Goal: Task Accomplishment & Management: Use online tool/utility

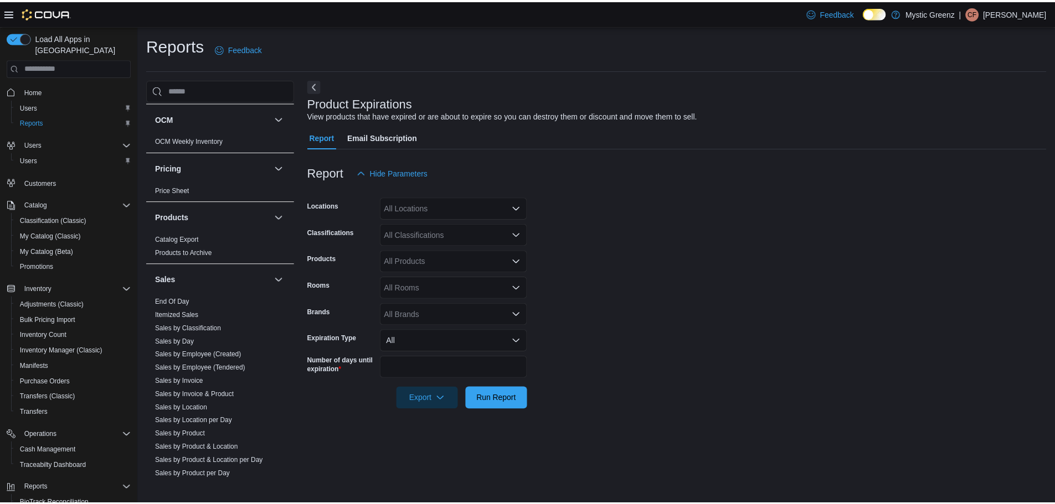
scroll to position [554, 0]
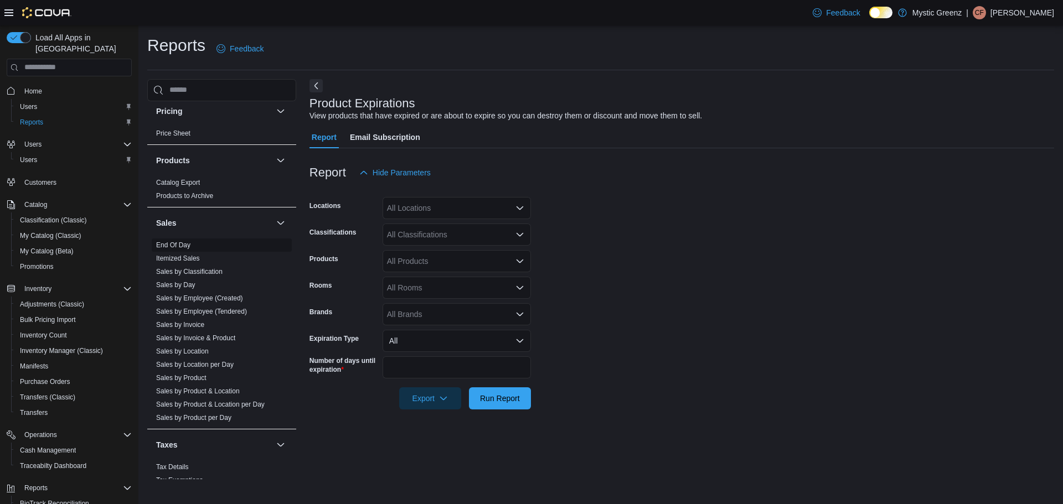
click at [179, 241] on link "End Of Day" at bounding box center [173, 245] width 34 height 8
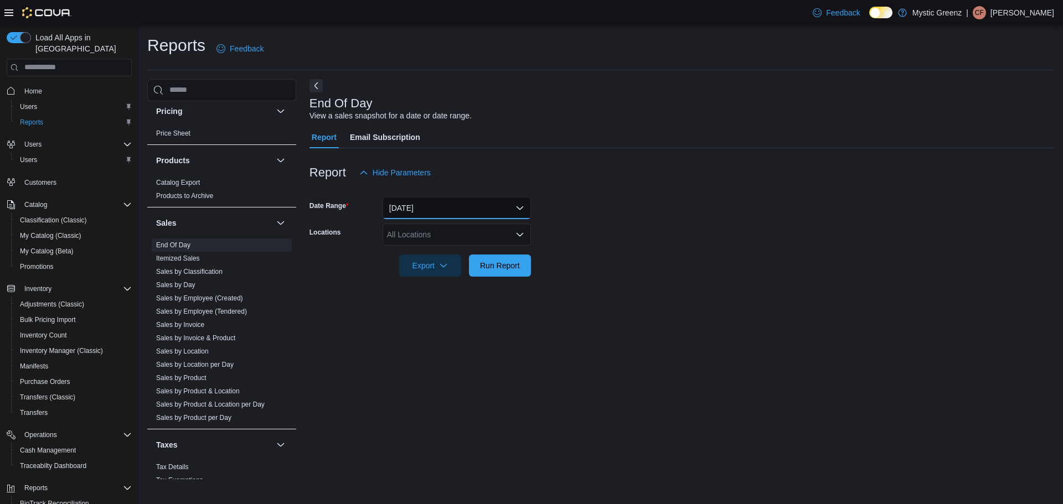
click at [420, 207] on button "[DATE]" at bounding box center [457, 208] width 148 height 22
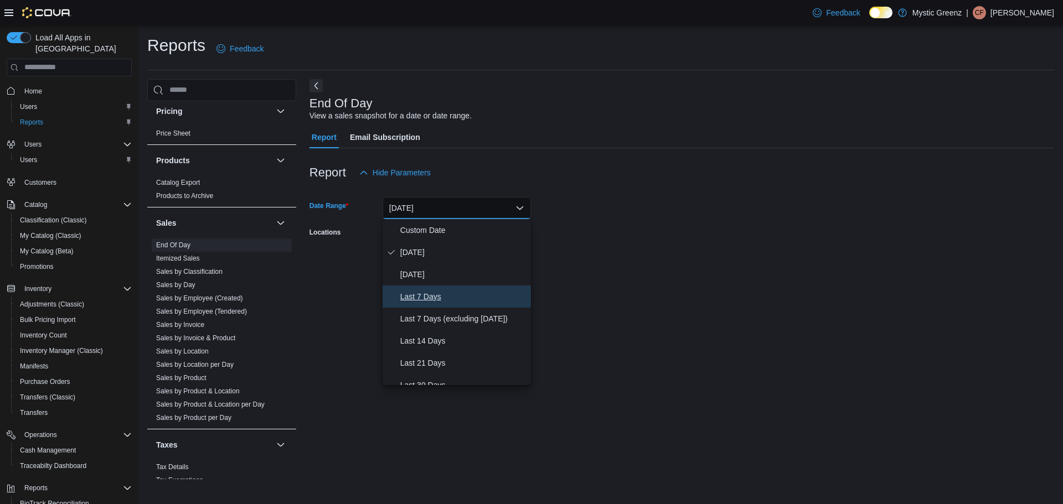
click at [442, 297] on span "Last 7 Days" at bounding box center [463, 296] width 126 height 13
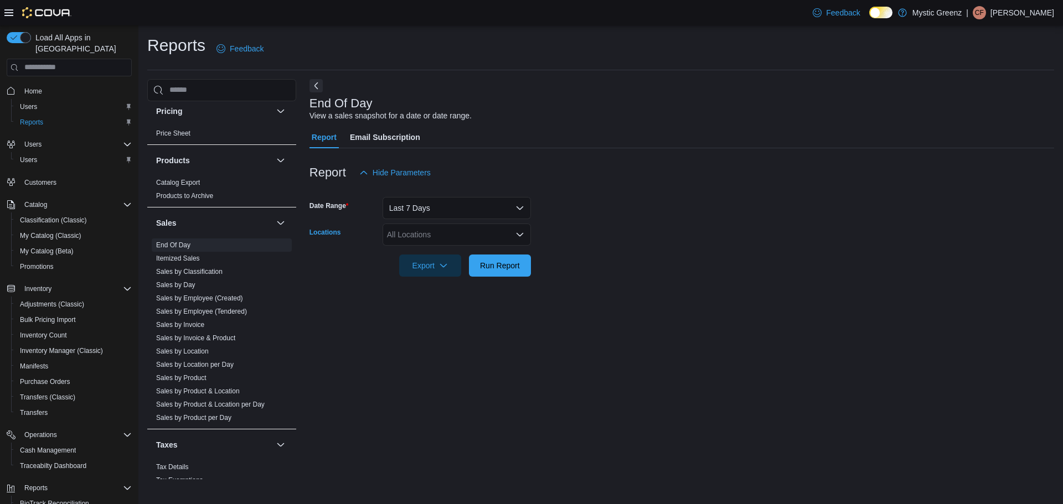
click at [447, 237] on div "All Locations" at bounding box center [457, 235] width 148 height 22
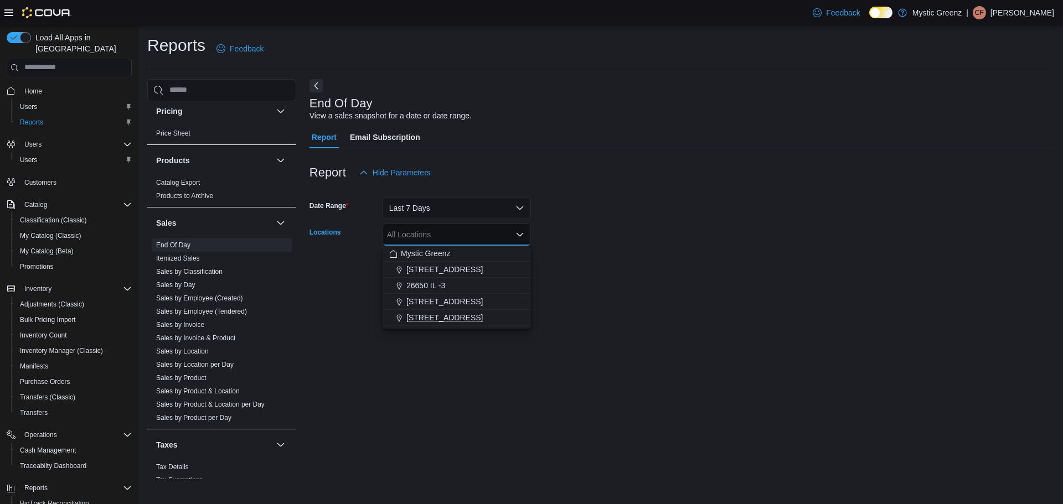
click at [440, 314] on span "[STREET_ADDRESS]" at bounding box center [444, 317] width 76 height 11
click at [546, 283] on div at bounding box center [681, 283] width 745 height 13
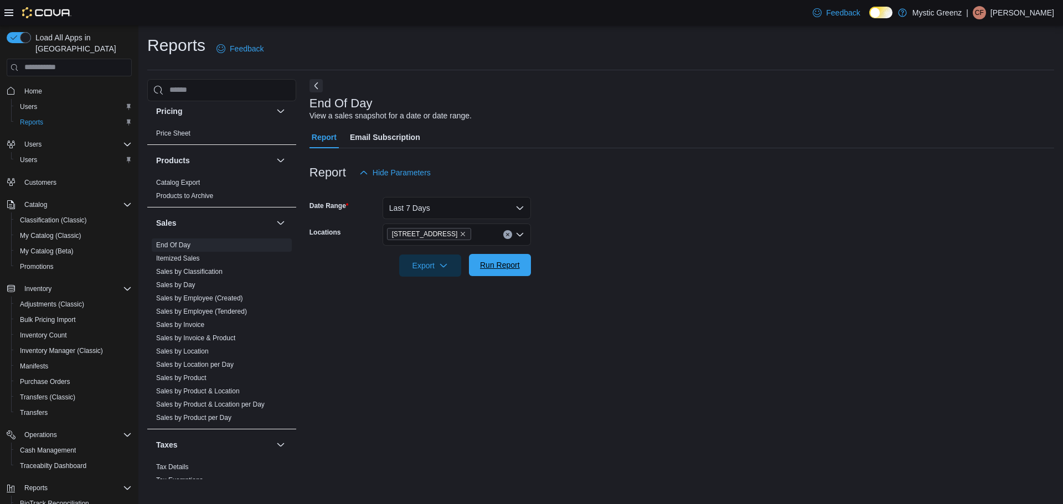
click at [498, 267] on span "Run Report" at bounding box center [500, 265] width 40 height 11
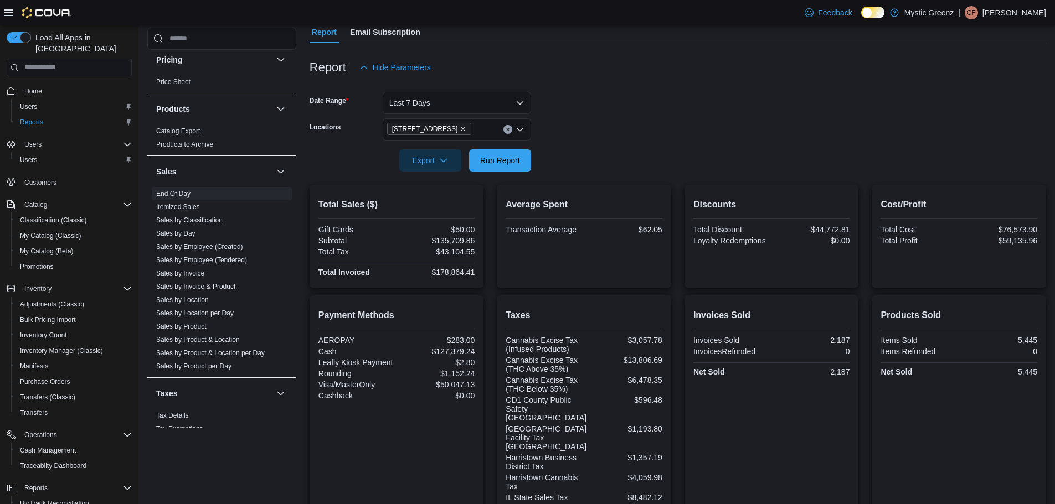
scroll to position [184, 0]
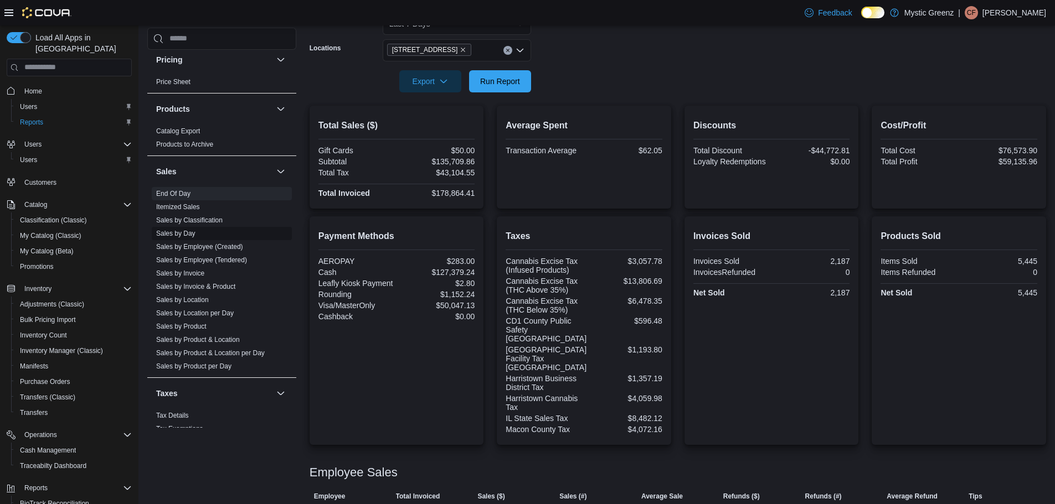
click at [184, 233] on link "Sales by Day" at bounding box center [175, 234] width 39 height 8
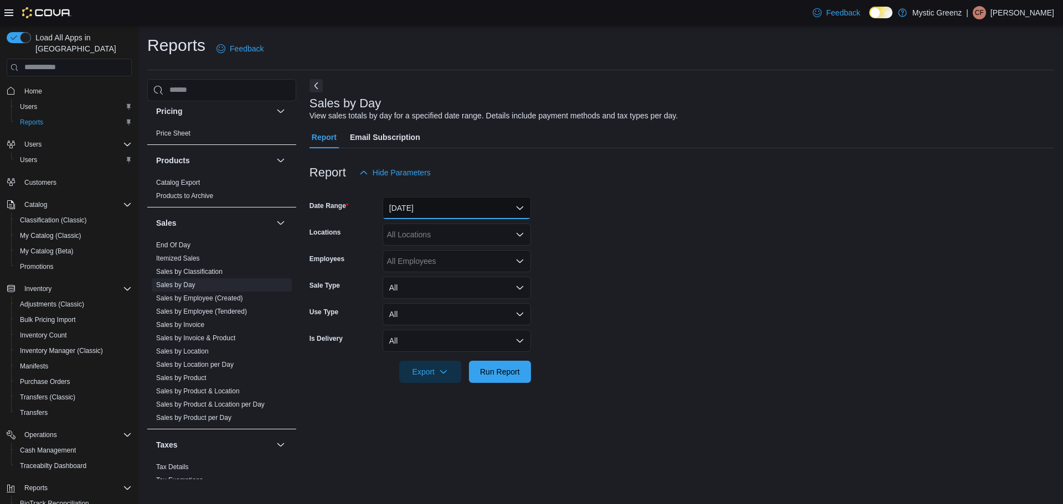
click at [439, 203] on button "[DATE]" at bounding box center [457, 208] width 148 height 22
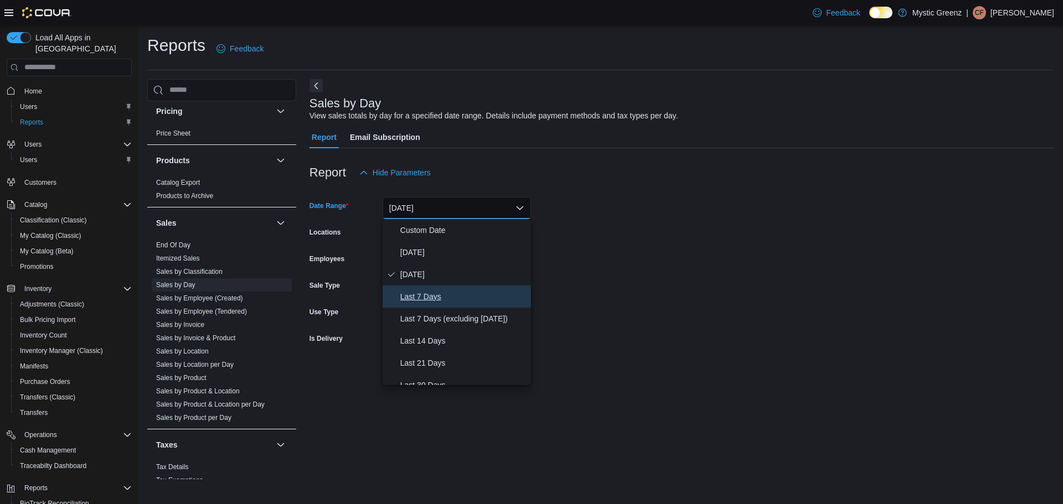
click at [437, 292] on span "Last 7 Days" at bounding box center [463, 296] width 126 height 13
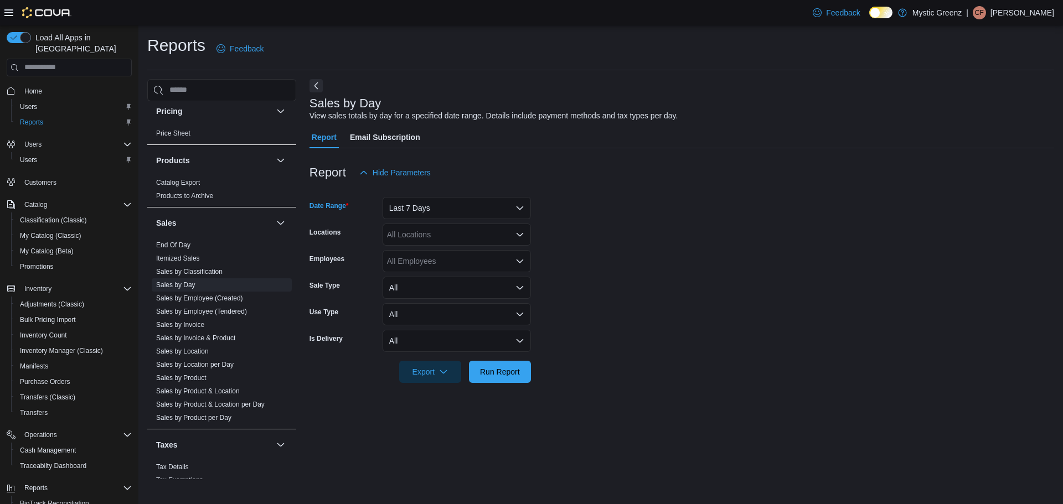
click at [430, 235] on div "All Locations" at bounding box center [457, 235] width 148 height 22
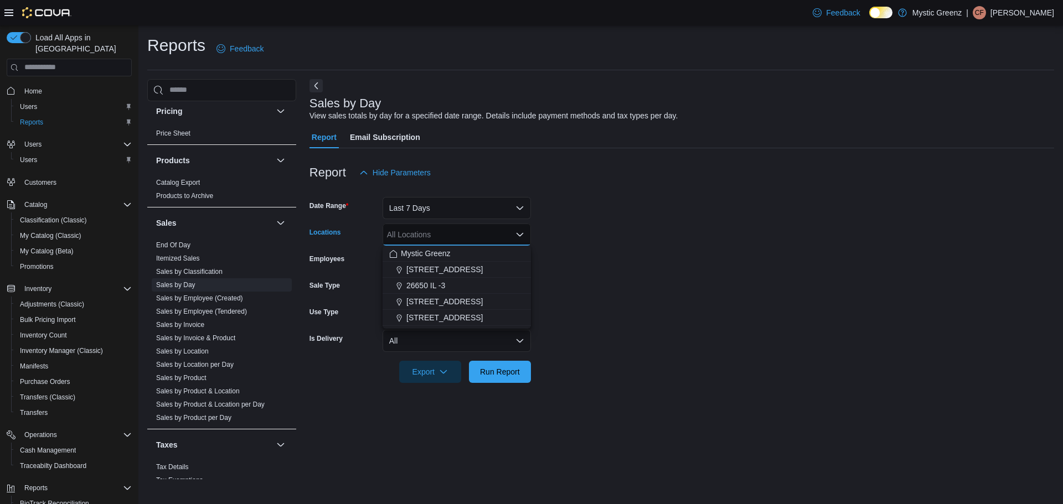
click at [445, 314] on span "[STREET_ADDRESS]" at bounding box center [444, 317] width 76 height 11
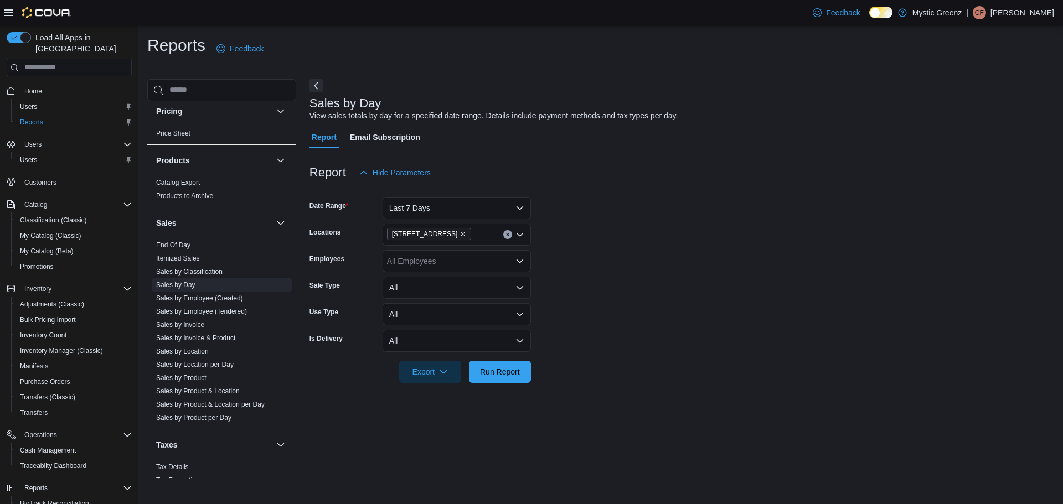
drag, startPoint x: 605, startPoint y: 258, endPoint x: 595, endPoint y: 261, distance: 10.5
click at [605, 259] on form "Date Range Last 7 Days Locations 5045 Indus Drive Employees All Employees Sale …" at bounding box center [681, 283] width 745 height 199
click at [502, 373] on span "Run Report" at bounding box center [500, 371] width 40 height 11
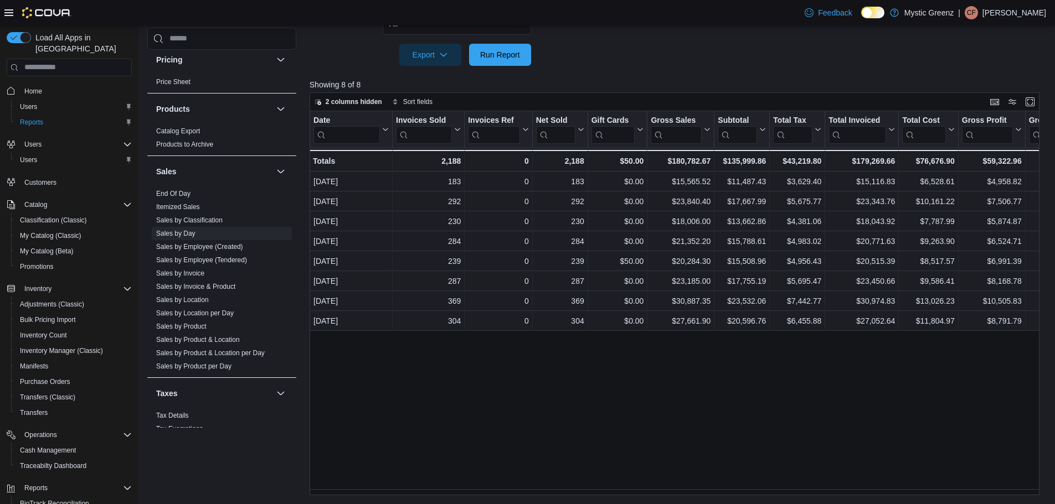
click at [807, 435] on div "Date Click to view column header actions Invoices Sold Click to view column hea…" at bounding box center [677, 303] width 737 height 385
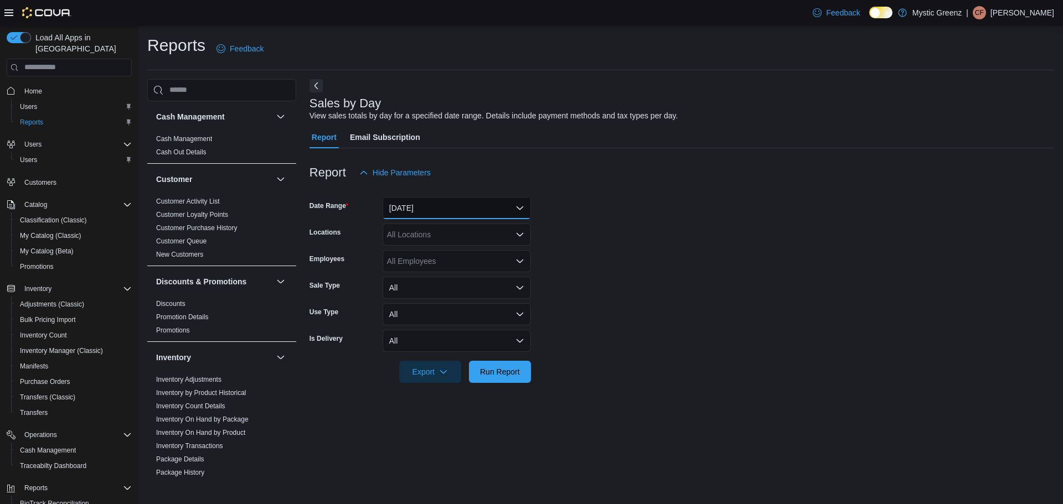
click at [430, 204] on button "[DATE]" at bounding box center [457, 208] width 148 height 22
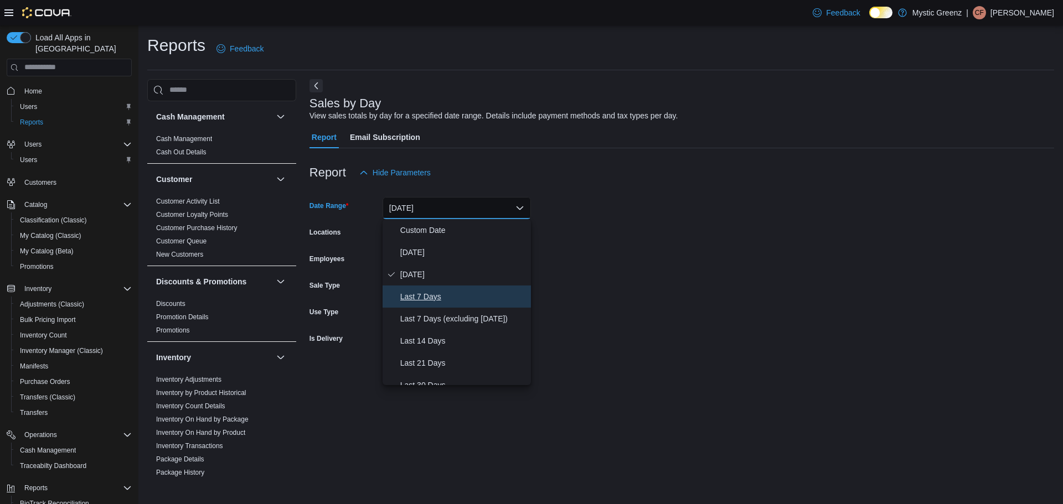
click at [426, 298] on span "Last 7 Days" at bounding box center [463, 296] width 126 height 13
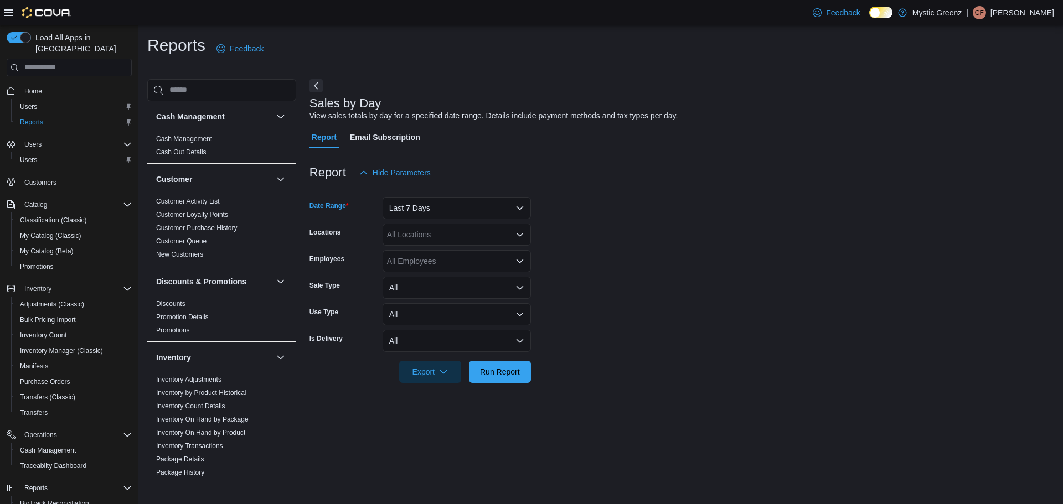
click at [441, 238] on div "All Locations" at bounding box center [457, 235] width 148 height 22
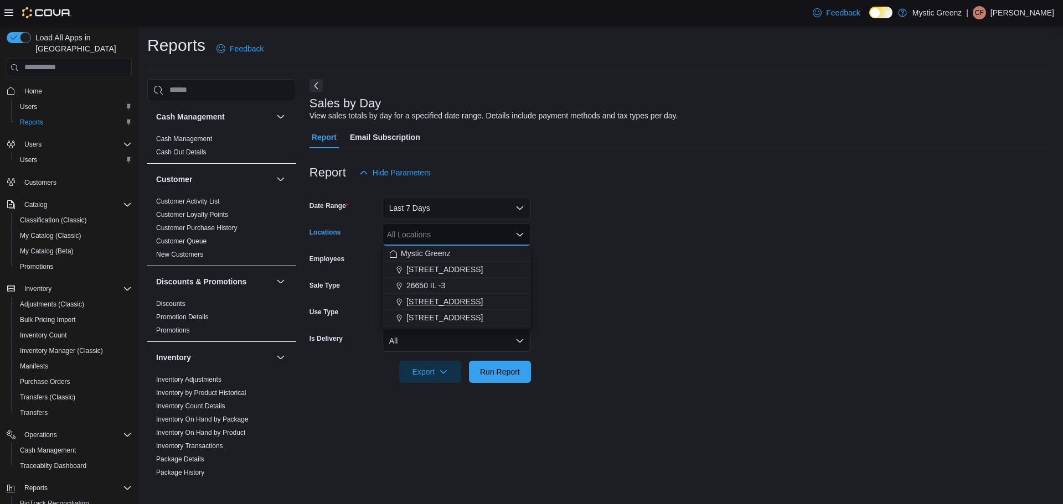
click at [447, 301] on span "[STREET_ADDRESS]" at bounding box center [444, 301] width 76 height 11
click at [592, 360] on div at bounding box center [681, 356] width 745 height 9
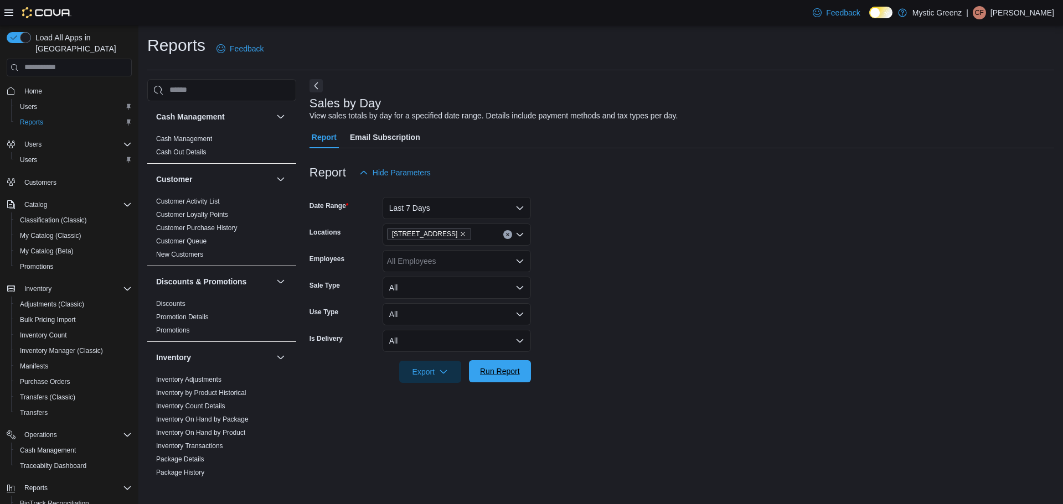
click at [507, 374] on span "Run Report" at bounding box center [500, 371] width 40 height 11
